Goal: Find contact information: Find contact information

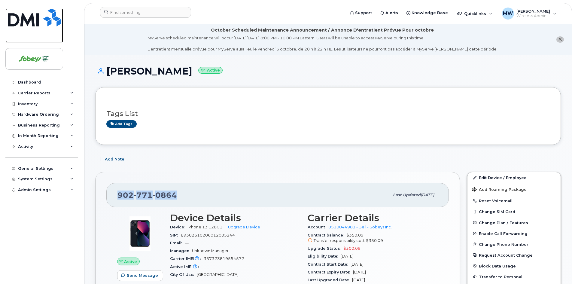
click at [42, 23] on img at bounding box center [34, 17] width 53 height 18
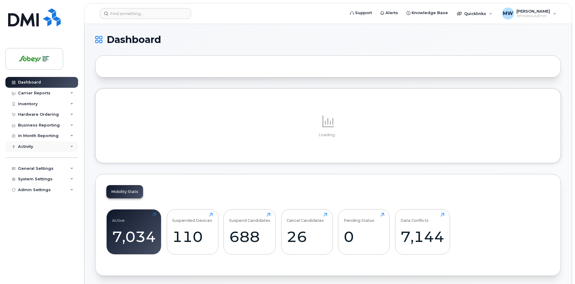
click at [42, 149] on div "Activity" at bounding box center [41, 146] width 73 height 11
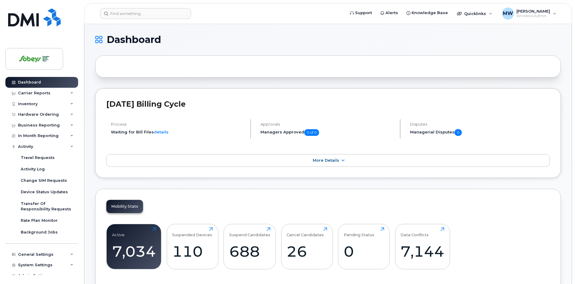
click at [4, 38] on div "Dashboard Carrier Reports Monthly Billing Data Daily Data Pooling Data Behavior…" at bounding box center [40, 142] width 81 height 284
click at [325, 161] on span "More Details" at bounding box center [326, 160] width 26 height 5
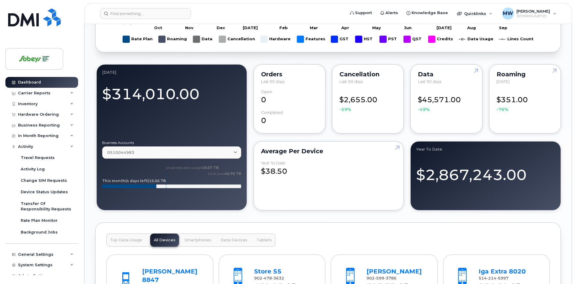
scroll to position [480, 0]
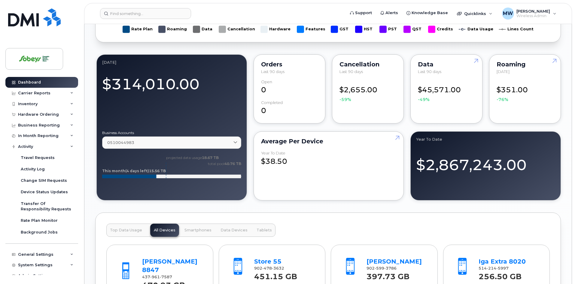
click at [561, 44] on div "Dashboard [DATE] Billing Cycle Process Waiting for Bill Files details Reports P…" at bounding box center [327, 94] width 487 height 1101
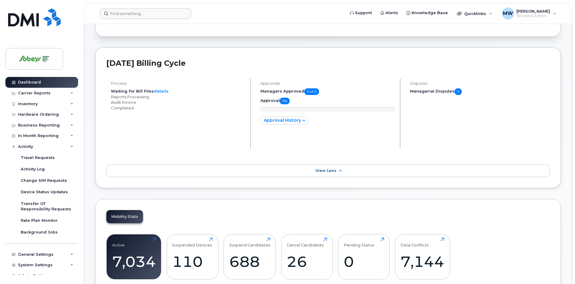
scroll to position [0, 0]
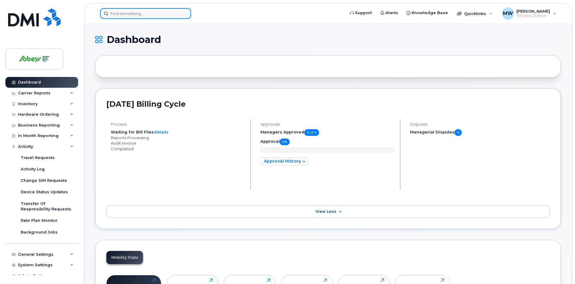
click at [128, 16] on input at bounding box center [145, 13] width 91 height 11
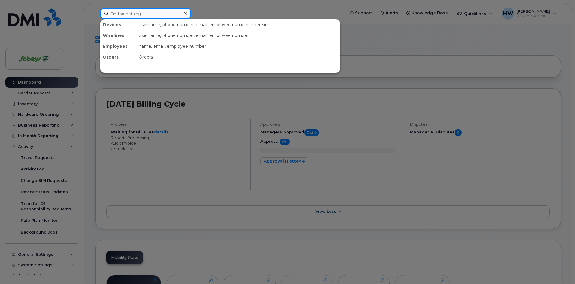
type input "t"
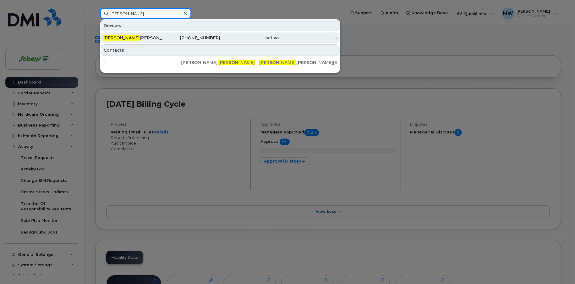
type input "[PERSON_NAME]"
click at [147, 36] on div "[PERSON_NAME]" at bounding box center [132, 38] width 59 height 6
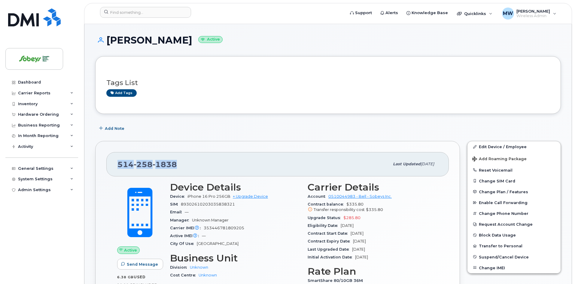
drag, startPoint x: 119, startPoint y: 165, endPoint x: 186, endPoint y: 162, distance: 67.6
click at [186, 162] on div "[PHONE_NUMBER]" at bounding box center [253, 164] width 272 height 13
copy span "[PHONE_NUMBER]"
